Goal: Task Accomplishment & Management: Use online tool/utility

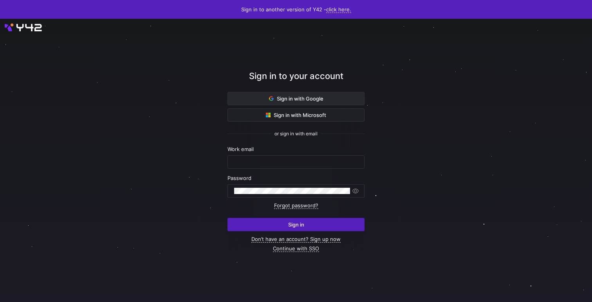
click at [313, 94] on span at bounding box center [296, 98] width 136 height 13
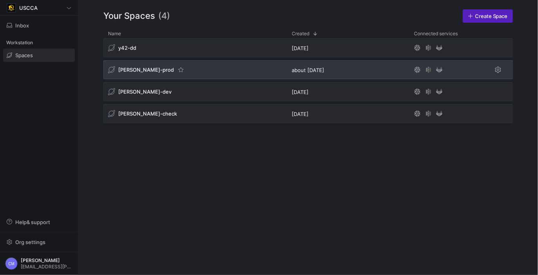
click at [137, 67] on span "[PERSON_NAME]-prod" at bounding box center [146, 70] width 56 height 6
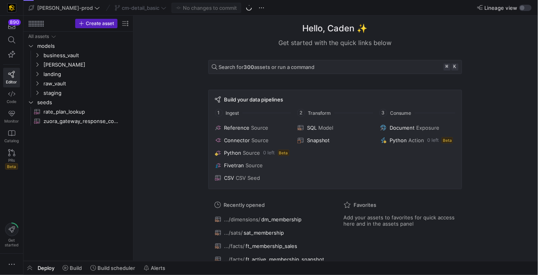
drag, startPoint x: 457, startPoint y: 252, endPoint x: 327, endPoint y: 186, distance: 146.3
click at [331, 188] on div "Hello, [PERSON_NAME] ✨ Get started with the quick links below Search for 300 as…" at bounding box center [335, 153] width 266 height 274
drag, startPoint x: 327, startPoint y: 186, endPoint x: 119, endPoint y: 101, distance: 224.3
click at [121, 103] on as-split "Create asset Drag here to set row groups Drag here to set column labels Group 1…" at bounding box center [280, 138] width 514 height 245
click at [169, 50] on div "Hello, [PERSON_NAME] ✨ Get started with the quick links below Search for 300 as…" at bounding box center [335, 138] width 396 height 245
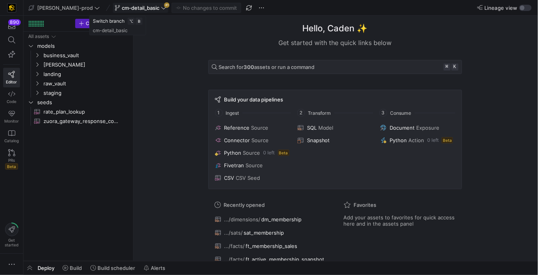
click at [161, 5] on icon at bounding box center [163, 7] width 5 height 5
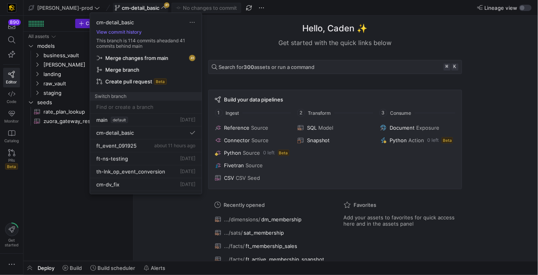
click at [158, 57] on span "Merge changes from main" at bounding box center [136, 58] width 63 height 6
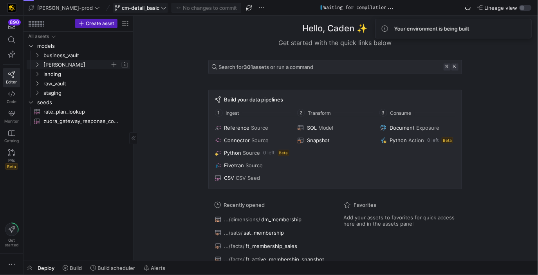
click at [67, 65] on span "[PERSON_NAME]" at bounding box center [76, 64] width 67 height 9
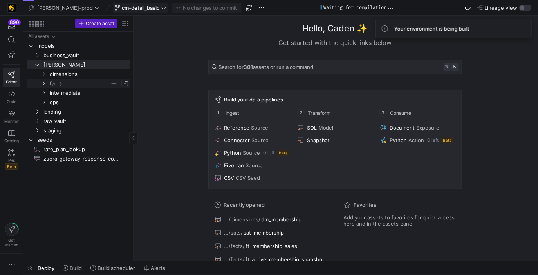
click at [69, 79] on span "facts" at bounding box center [80, 83] width 60 height 9
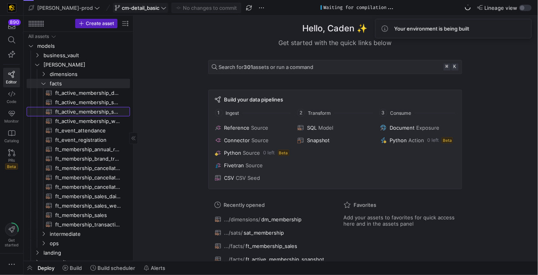
click at [105, 110] on span "ft_active_membership_snapshot​​​​​​​​​​" at bounding box center [88, 111] width 66 height 9
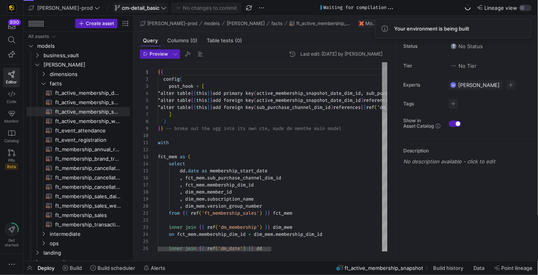
scroll to position [0, 14]
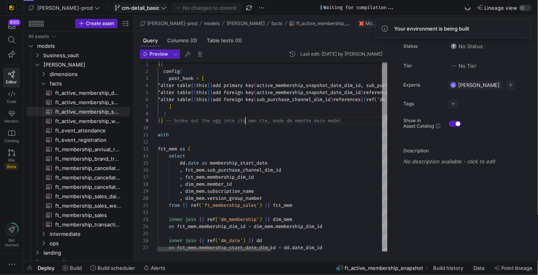
scroll to position [56, 87]
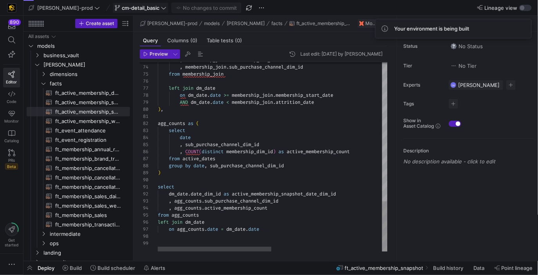
drag, startPoint x: 310, startPoint y: 150, endPoint x: 228, endPoint y: 74, distance: 111.6
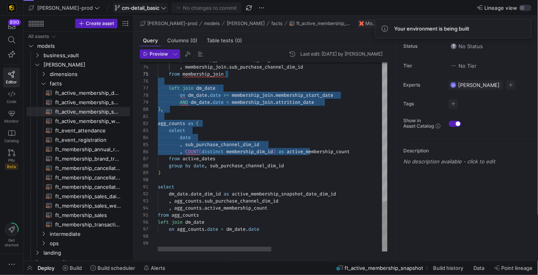
type textarea "agg_counts as ( select date , sub_purchase_channel_dim_id , COUNT(distinct memb…"
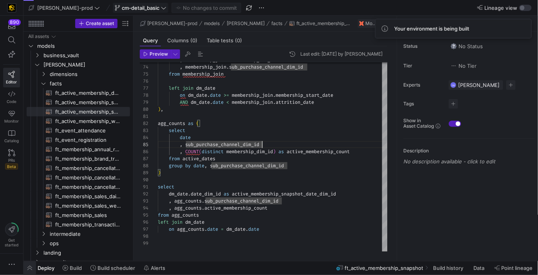
click at [31, 265] on span "button" at bounding box center [29, 267] width 13 height 13
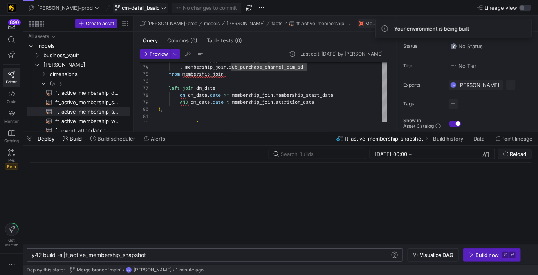
scroll to position [0, 32]
click at [63, 255] on div "y42 build -s ft_active_membership_snapshot" at bounding box center [211, 255] width 359 height 6
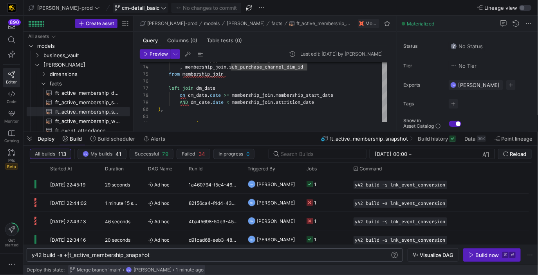
scroll to position [0, 36]
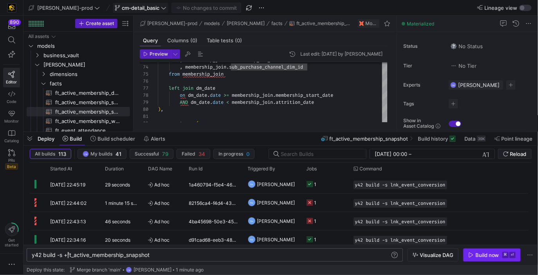
type textarea "y42 build -s +ft_active_membership_snapshot"
click at [503, 254] on kbd "⌘" at bounding box center [505, 255] width 6 height 6
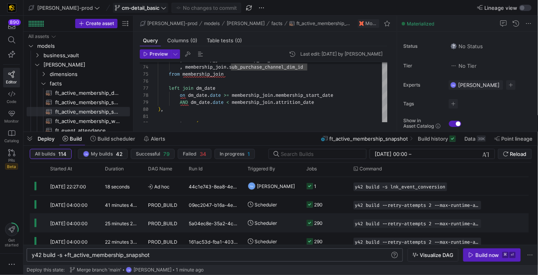
scroll to position [0, 0]
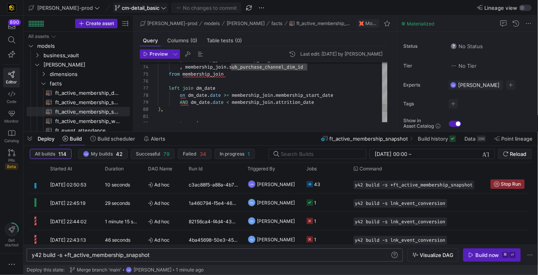
type textarea "select dm_[DOMAIN_NAME] , membership_join.membership_dim_id , membership_join.s…"
